Goal: Task Accomplishment & Management: Complete application form

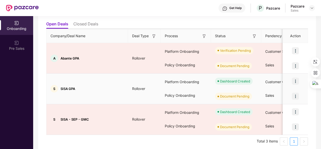
scroll to position [54, 0]
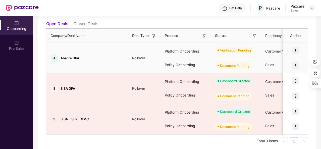
click at [295, 51] on img at bounding box center [295, 50] width 7 height 7
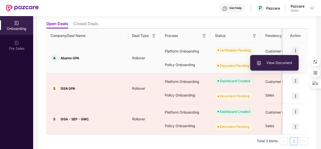
click at [279, 63] on span "View Document" at bounding box center [275, 63] width 36 height 6
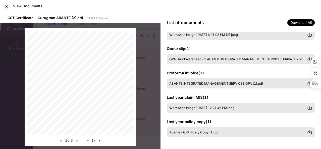
scroll to position [0, 0]
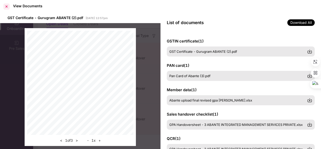
click at [10, 6] on div at bounding box center [7, 7] width 8 height 8
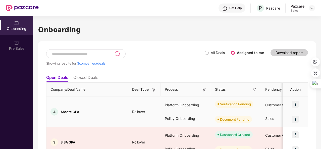
scroll to position [57, 0]
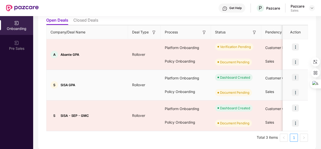
click at [297, 92] on img at bounding box center [295, 92] width 7 height 7
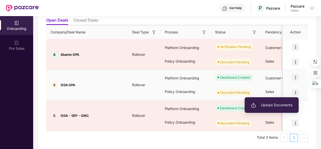
click at [275, 104] on span "Upload Documents" at bounding box center [271, 105] width 41 height 6
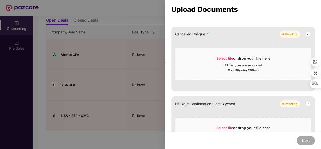
scroll to position [348, 0]
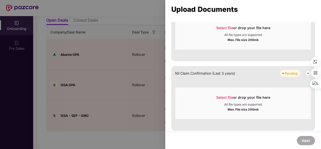
click at [112, 104] on div at bounding box center [160, 74] width 321 height 149
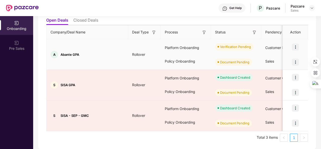
scroll to position [0, 0]
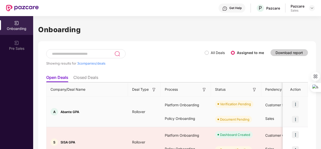
scroll to position [57, 0]
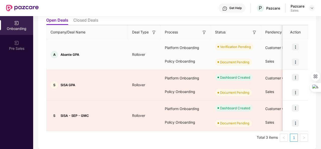
click at [295, 49] on img at bounding box center [295, 46] width 7 height 7
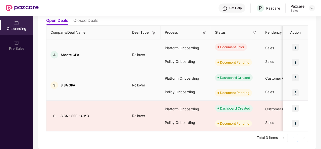
scroll to position [57, 0]
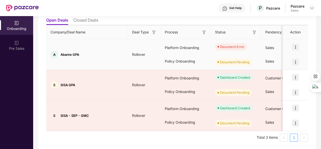
click at [296, 47] on img at bounding box center [295, 46] width 7 height 7
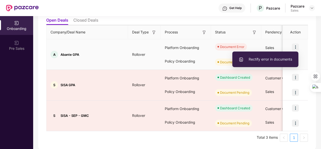
click at [270, 59] on span "Rectify error in documents" at bounding box center [266, 60] width 54 height 6
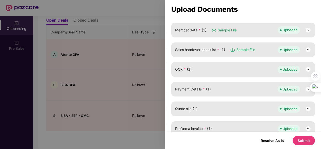
scroll to position [91, 0]
click at [263, 52] on div "Sales handover checklist * (1) Sample File Uploaded" at bounding box center [243, 49] width 136 height 7
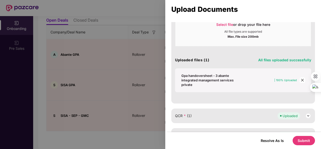
scroll to position [141, 0]
click at [301, 77] on span "close" at bounding box center [303, 80] width 6 height 6
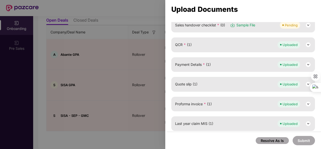
scroll to position [116, 0]
click at [248, 42] on div "QCR * (1) Uploaded" at bounding box center [243, 44] width 136 height 7
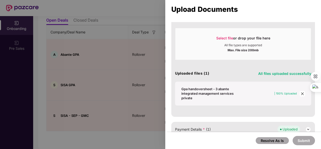
click at [301, 93] on icon "close" at bounding box center [303, 94] width 4 height 4
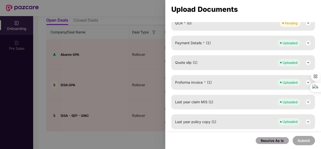
scroll to position [136, 0]
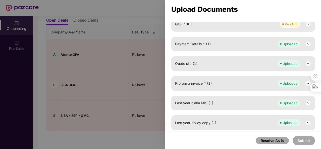
click at [214, 67] on div "Quote slip (1) Uploaded" at bounding box center [243, 63] width 144 height 15
click at [230, 59] on div "Quote slip (1) Uploaded" at bounding box center [243, 63] width 144 height 15
click at [230, 61] on div "Quote slip (1) Uploaded" at bounding box center [243, 63] width 136 height 7
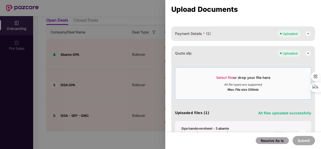
scroll to position [183, 0]
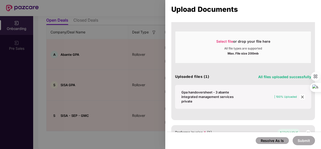
click at [301, 96] on icon "close" at bounding box center [303, 97] width 4 height 4
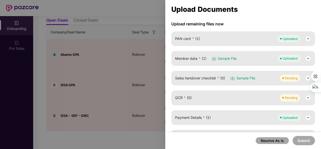
scroll to position [51, 0]
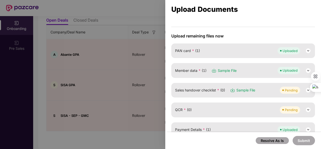
click at [264, 88] on div "Sales handover checklist * (0) Sample File Pending" at bounding box center [243, 90] width 136 height 7
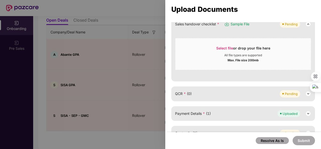
scroll to position [120, 0]
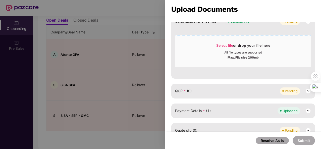
click at [226, 45] on span "Select file" at bounding box center [224, 45] width 17 height 4
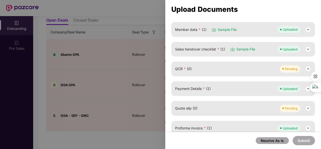
scroll to position [89, 0]
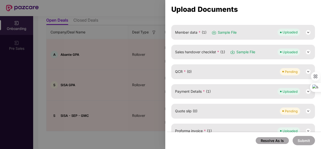
click at [264, 47] on div "Sales handover checklist * (1) Sample File Uploaded" at bounding box center [243, 52] width 144 height 15
click at [265, 54] on div "Sales handover checklist * (1) Sample File Uploaded" at bounding box center [243, 51] width 136 height 7
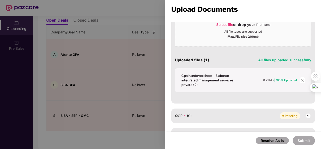
scroll to position [141, 0]
click at [302, 79] on icon "close" at bounding box center [302, 80] width 3 height 3
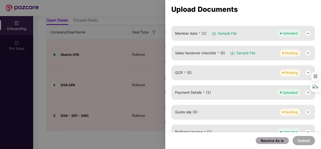
scroll to position [83, 0]
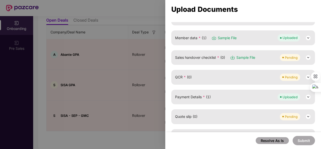
click at [305, 58] on img at bounding box center [308, 58] width 6 height 6
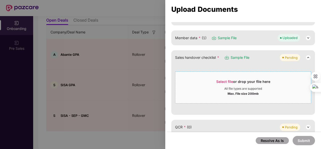
click at [224, 76] on span "Select file or drop your file here All file types are supported Max. File size …" at bounding box center [243, 87] width 136 height 24
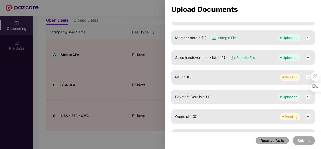
click at [228, 74] on div "QCR * (0) Pending" at bounding box center [243, 77] width 136 height 7
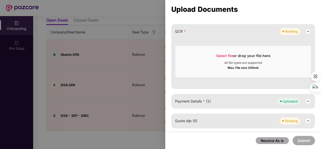
scroll to position [131, 0]
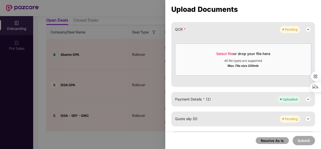
click at [219, 52] on span "Select file" at bounding box center [224, 54] width 17 height 4
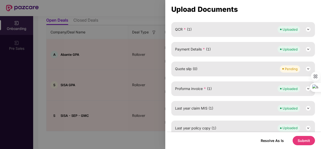
click at [237, 68] on div "Quote slip (0) Pending" at bounding box center [243, 68] width 136 height 7
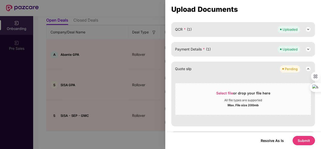
scroll to position [186, 0]
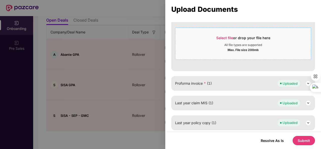
click at [221, 36] on span "Select file" at bounding box center [224, 38] width 17 height 4
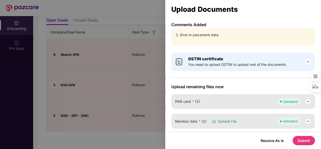
scroll to position [136, 0]
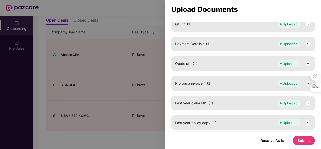
click at [307, 142] on button "Submit" at bounding box center [304, 140] width 22 height 9
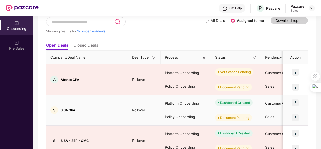
scroll to position [57, 0]
